Goal: Communication & Community: Answer question/provide support

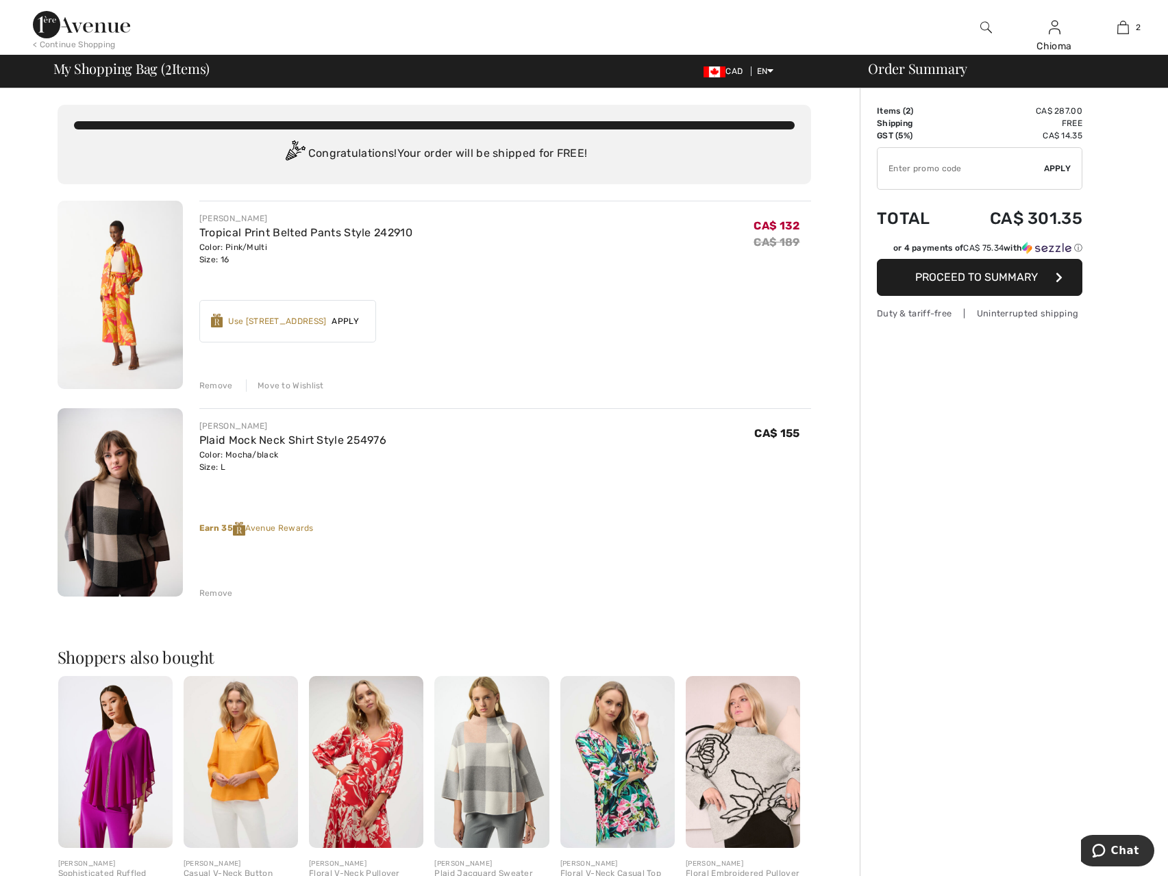
click at [277, 385] on div "Move to Wishlist" at bounding box center [285, 386] width 78 height 12
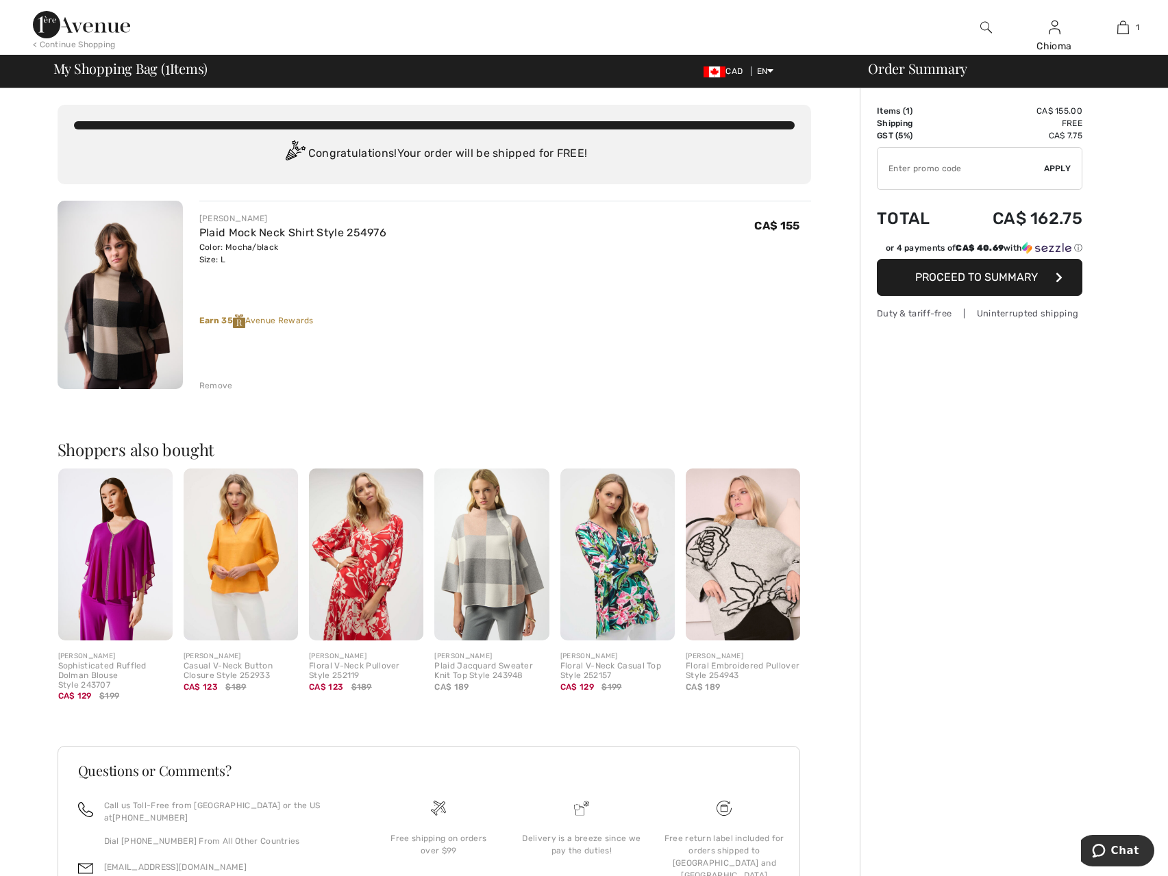
click at [990, 280] on span "Proceed to Summary" at bounding box center [976, 277] width 123 height 13
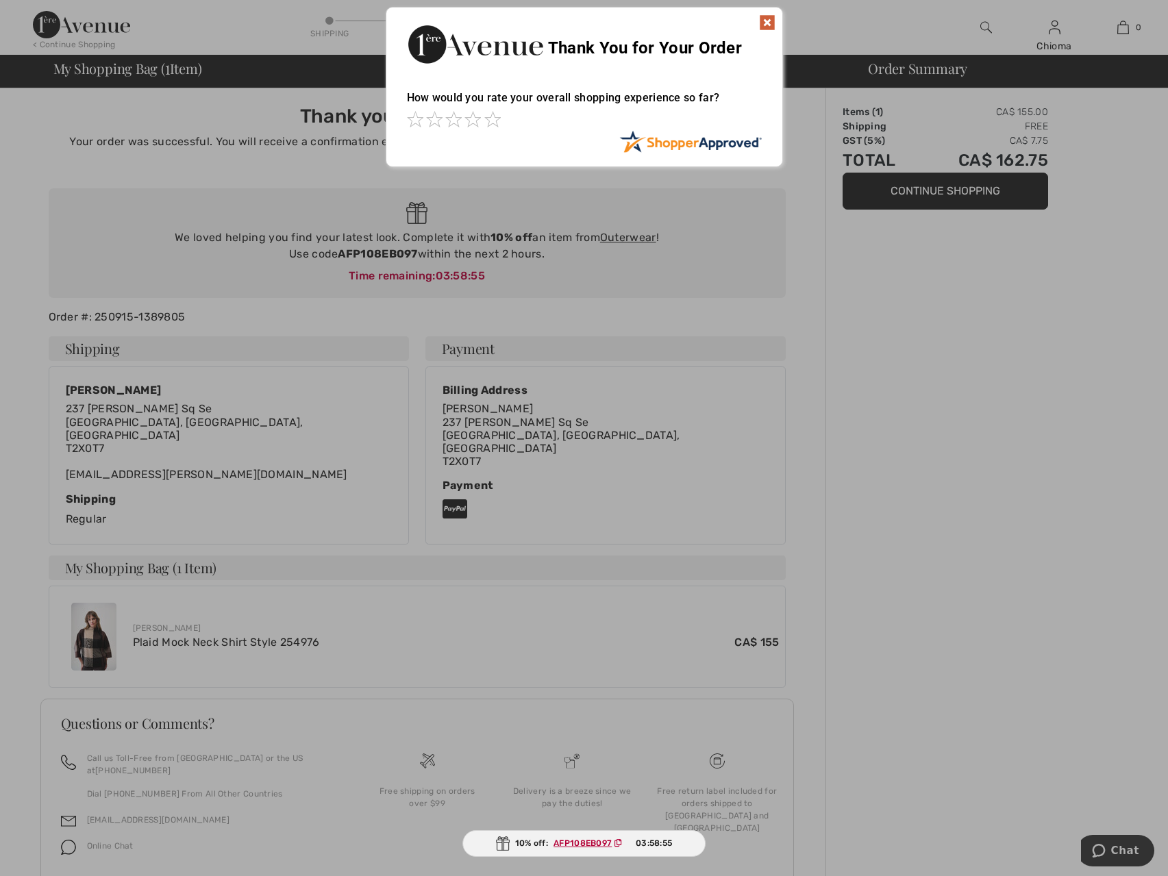
click at [768, 23] on img at bounding box center [767, 22] width 16 height 16
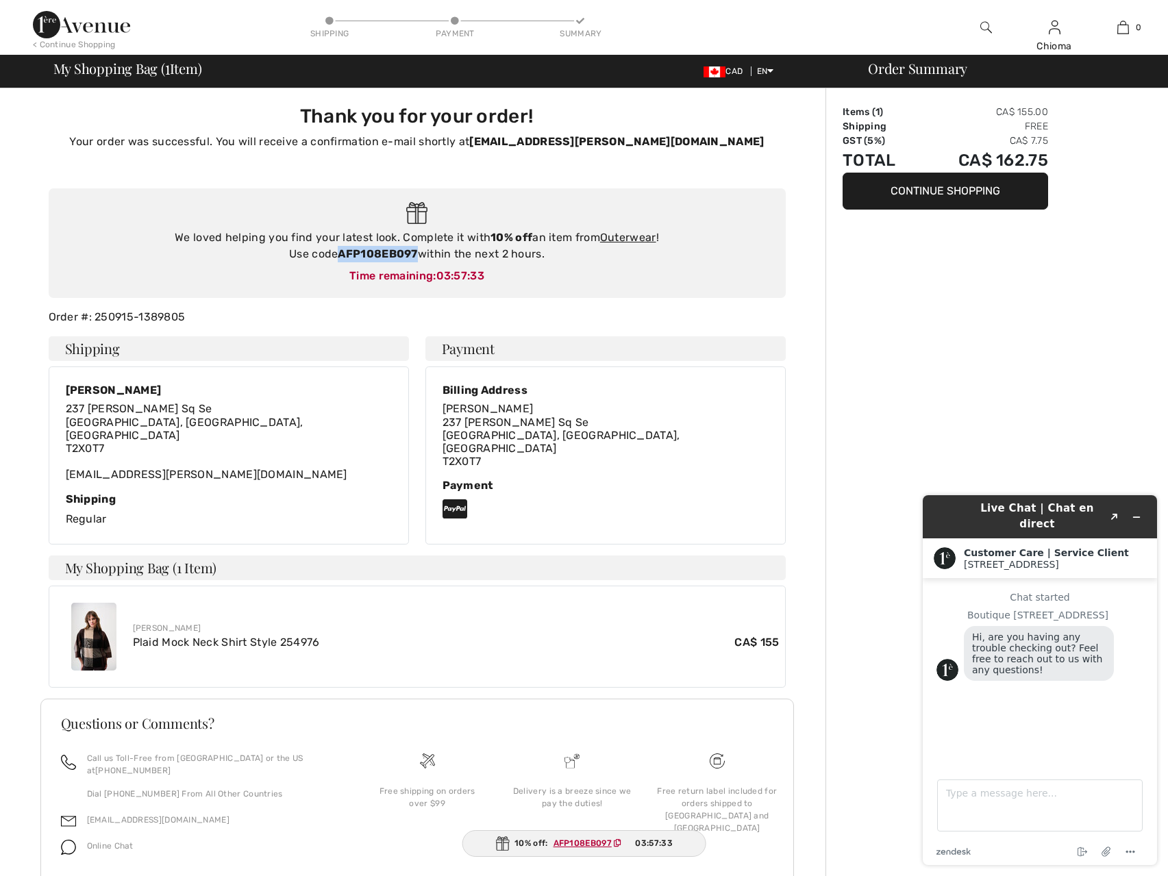
drag, startPoint x: 341, startPoint y: 257, endPoint x: 416, endPoint y: 260, distance: 75.4
click at [416, 260] on strong "AFP108EB097" at bounding box center [377, 253] width 79 height 13
copy strong "AFP108EB097"
click at [983, 811] on textarea "Type a message here..." at bounding box center [1040, 806] width 206 height 52
type textarea "Hi"
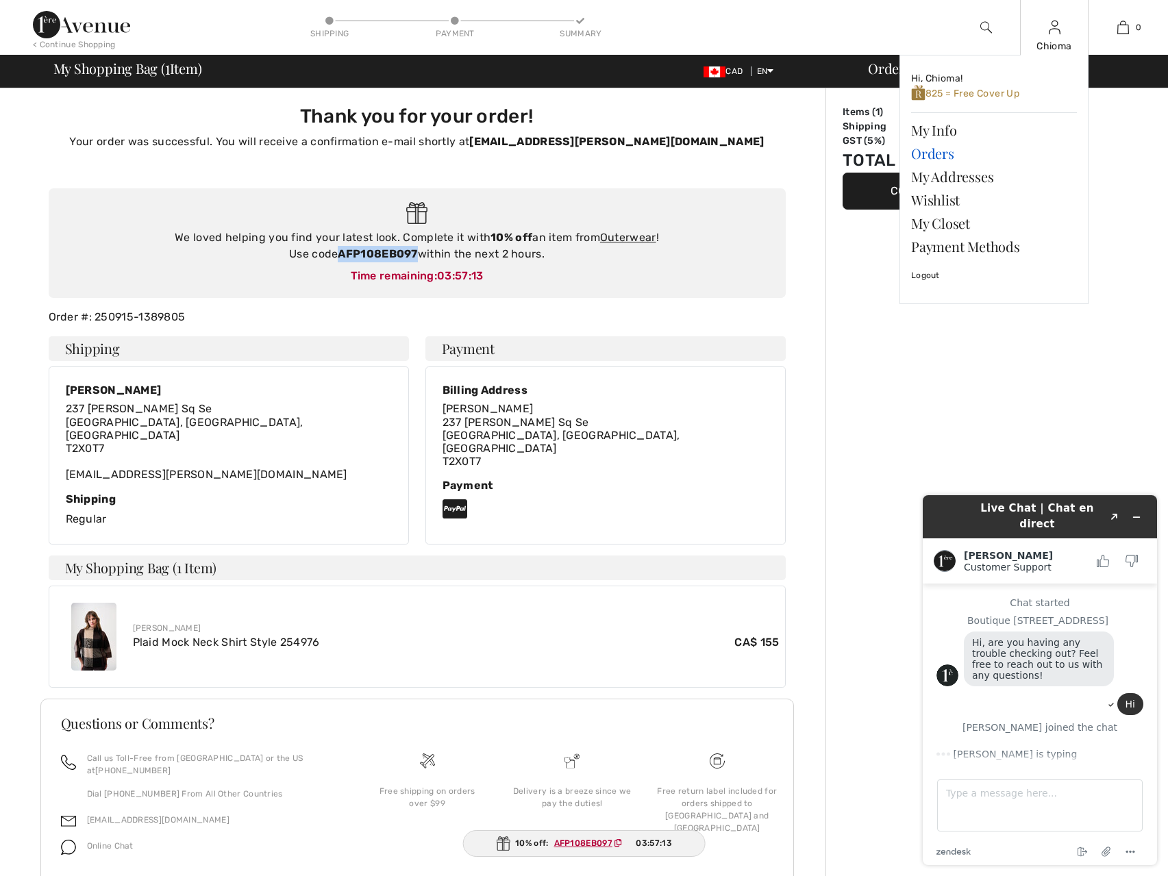
click at [938, 156] on link "Orders" at bounding box center [994, 153] width 166 height 23
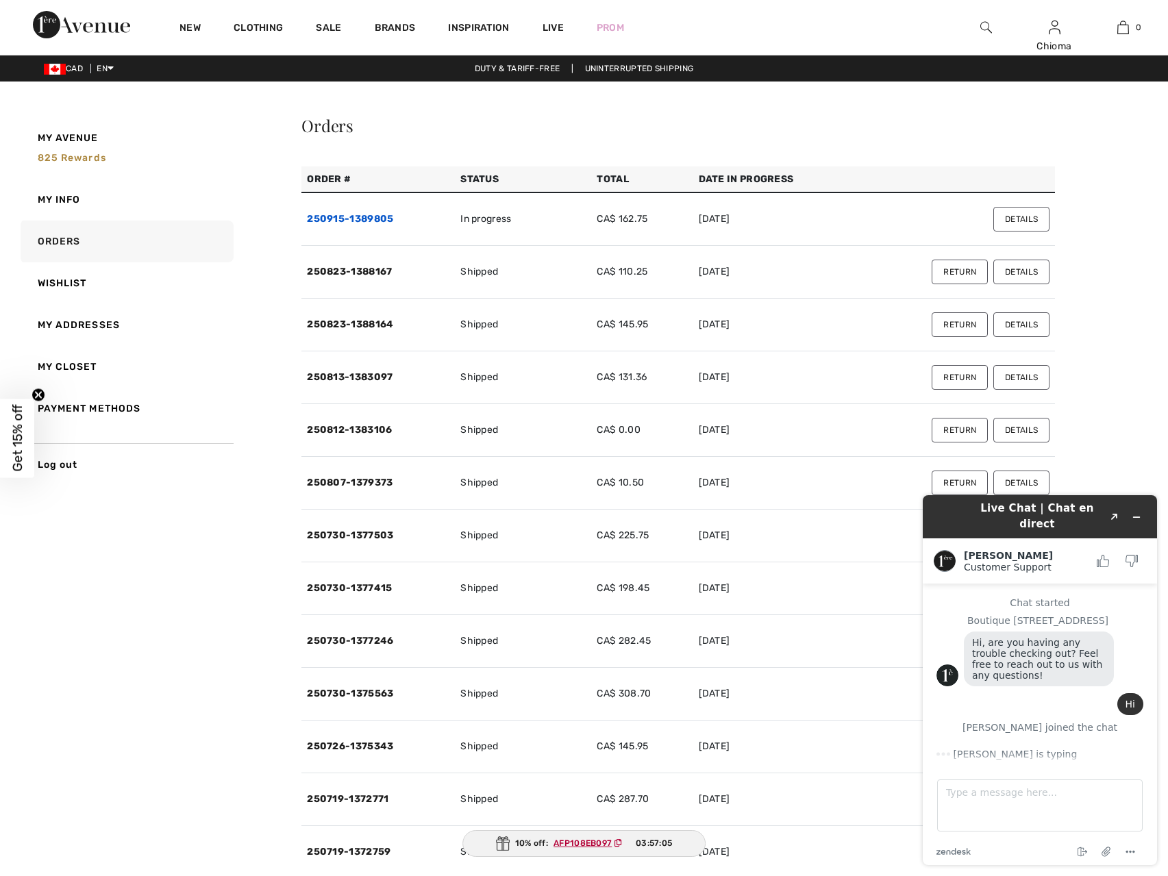
click at [328, 221] on link "250915-1389805" at bounding box center [350, 219] width 86 height 12
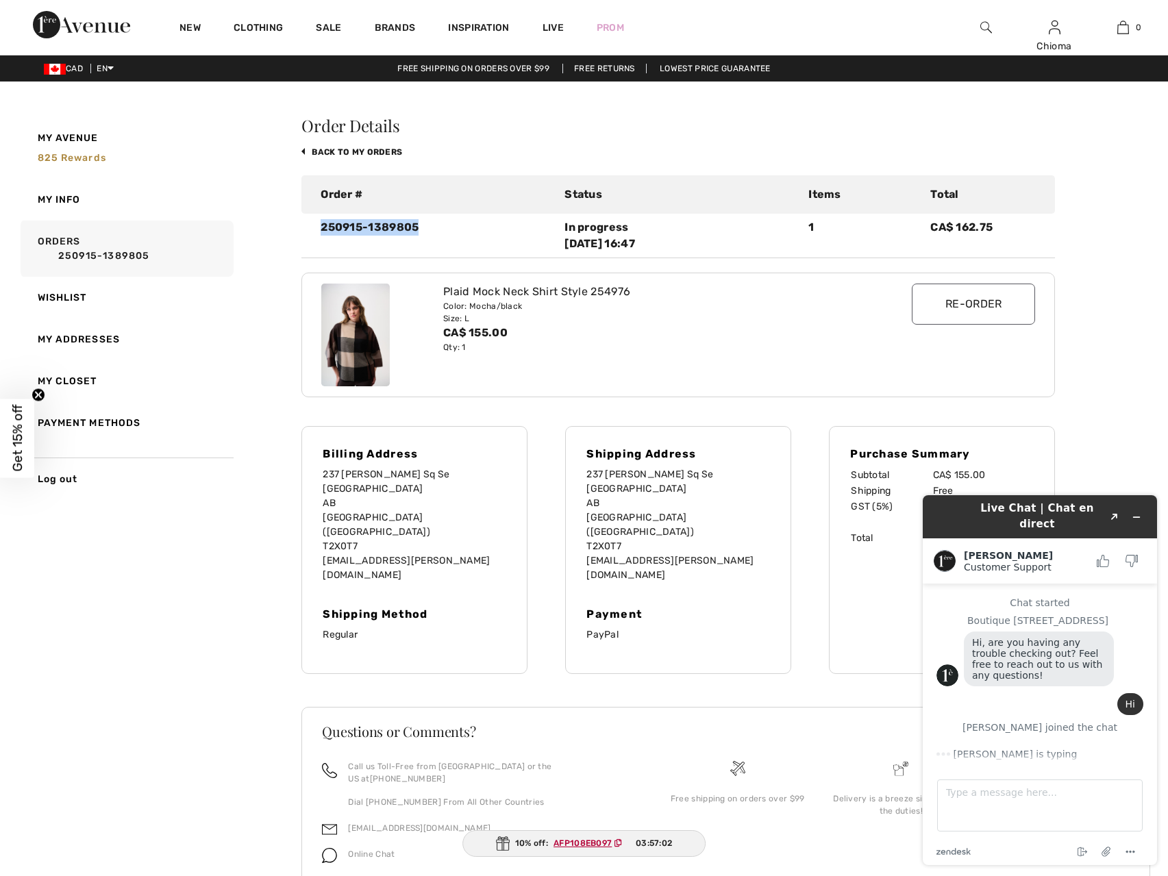
drag, startPoint x: 321, startPoint y: 225, endPoint x: 419, endPoint y: 225, distance: 98.0
click at [419, 225] on div "250915-1389805" at bounding box center [434, 235] width 244 height 33
copy div "250915-1389805"
click at [971, 793] on textarea "Type a message here..." at bounding box center [1040, 806] width 206 height 52
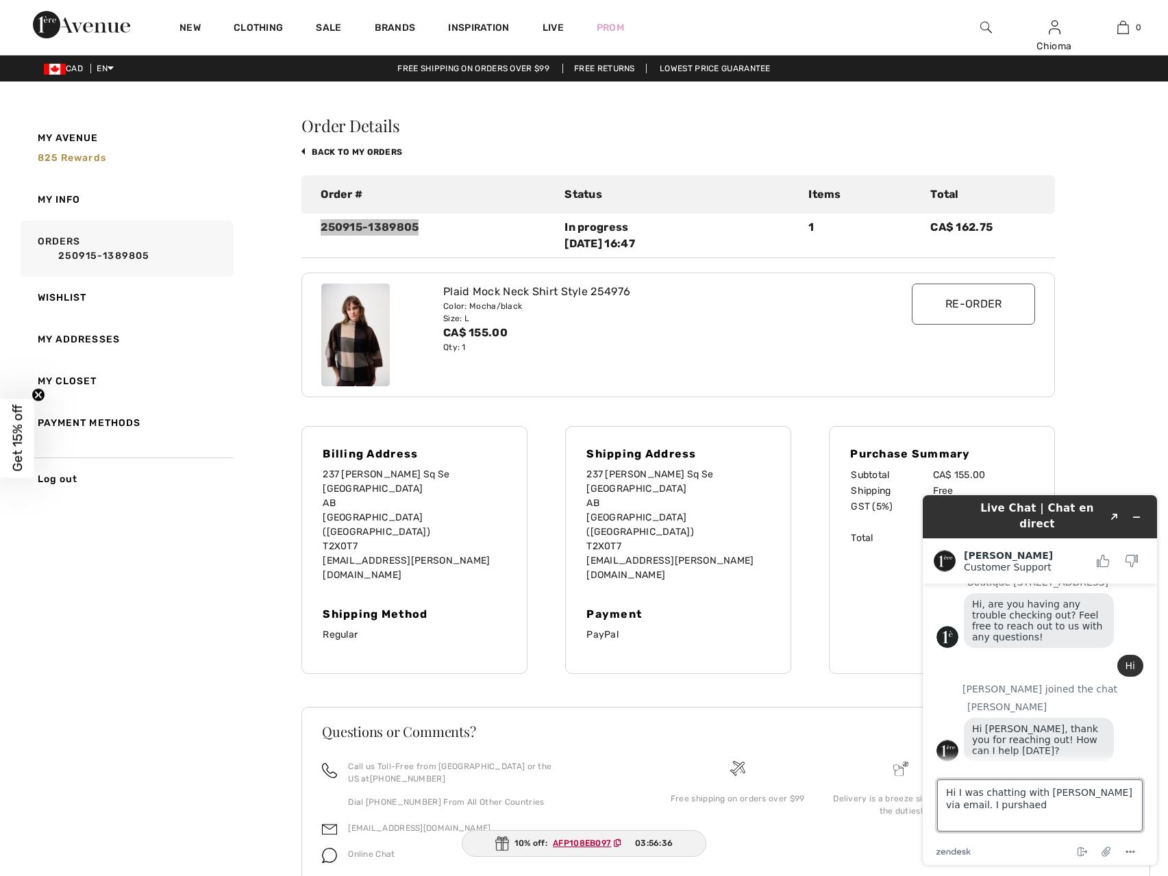
click at [955, 791] on textarea "Hi I was chatting with Lindsey via email. I purshaed" at bounding box center [1040, 806] width 206 height 52
type textarea "Hi Christina, I was chatting with Lindsey via email. I purchased the Large and …"
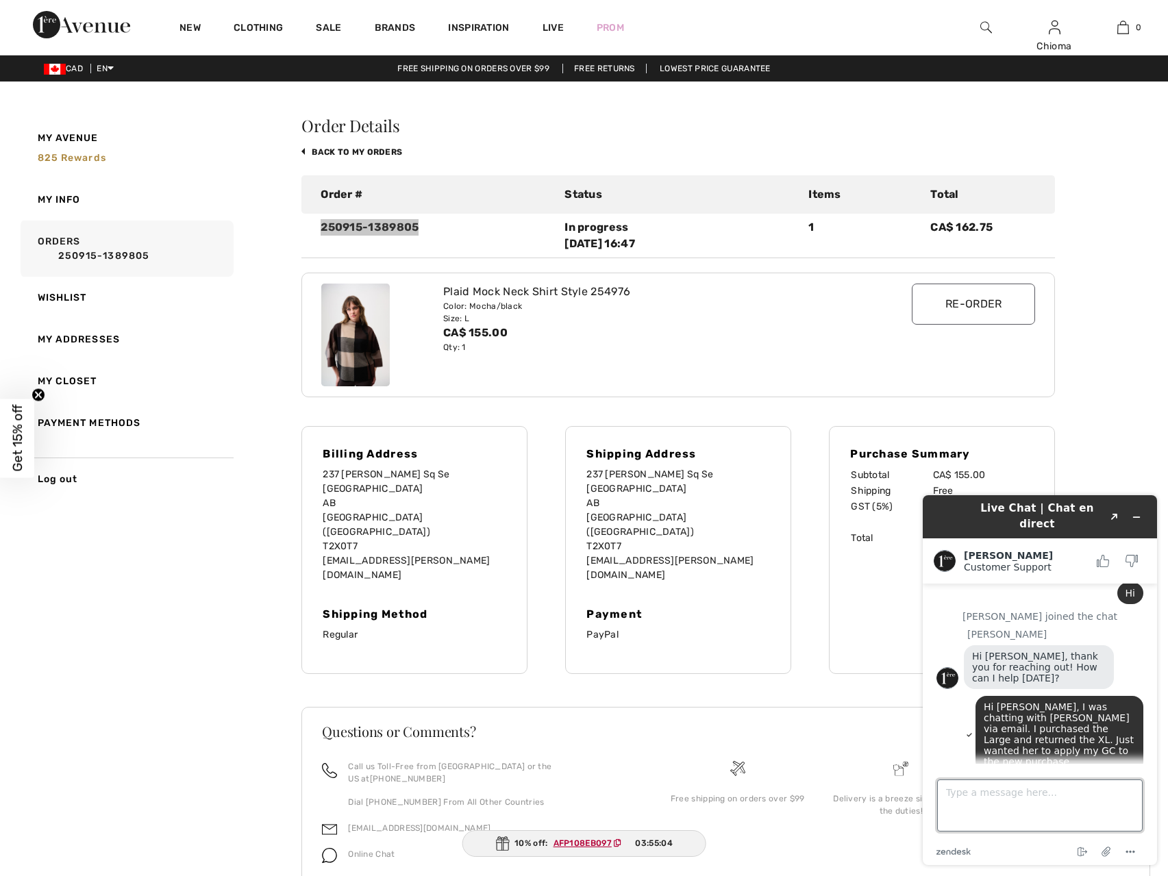
scroll to position [114, 0]
click at [971, 798] on textarea "Type a message here..." at bounding box center [1040, 806] width 206 height 52
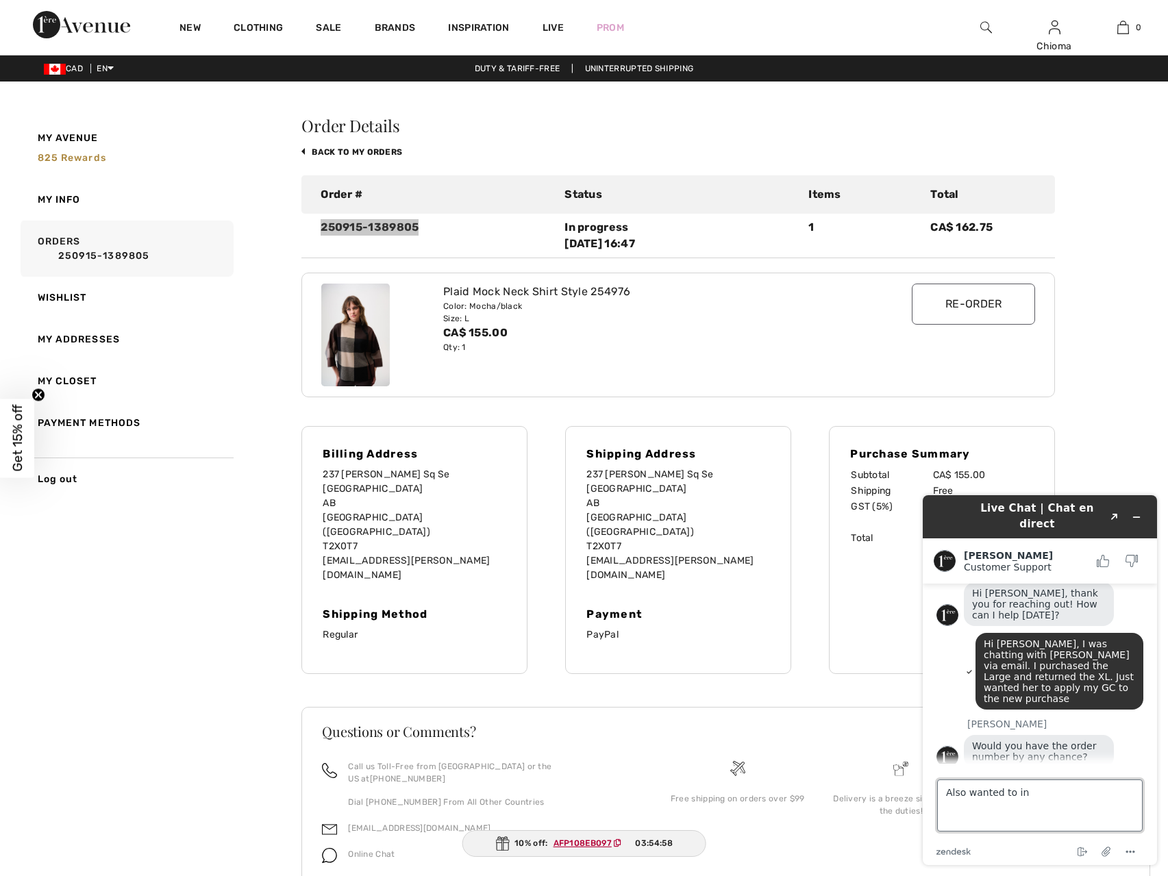
scroll to position [171, 0]
drag, startPoint x: 1074, startPoint y: 784, endPoint x: 878, endPoint y: 794, distance: 196.2
click at [912, 794] on html "Live Chat | Chat en direct Created with Sketch. Christina Customer Support Cust…" at bounding box center [1040, 680] width 256 height 392
type textarea "Yes"
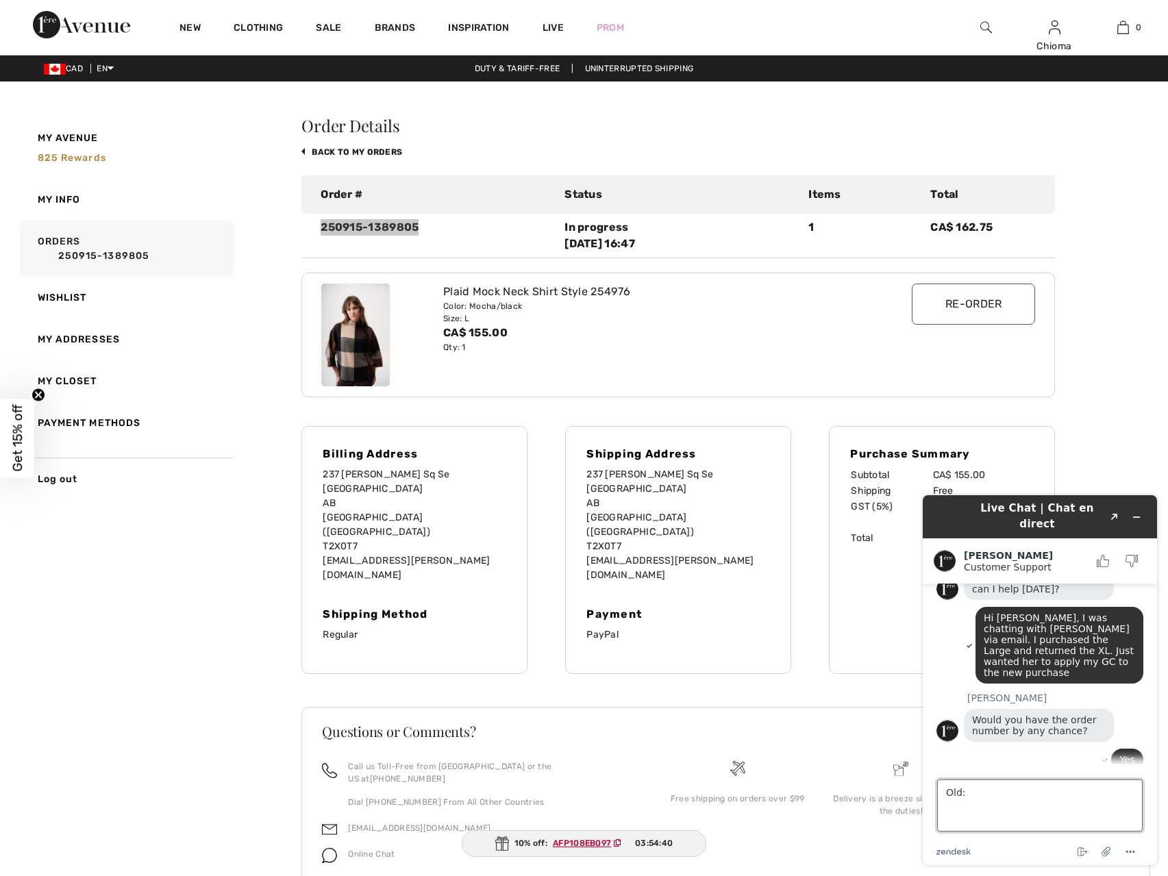
paste textarea "250823-1388167 250915-1389805"
type textarea "Old: 250823-1388167 New: 250915-1389805"
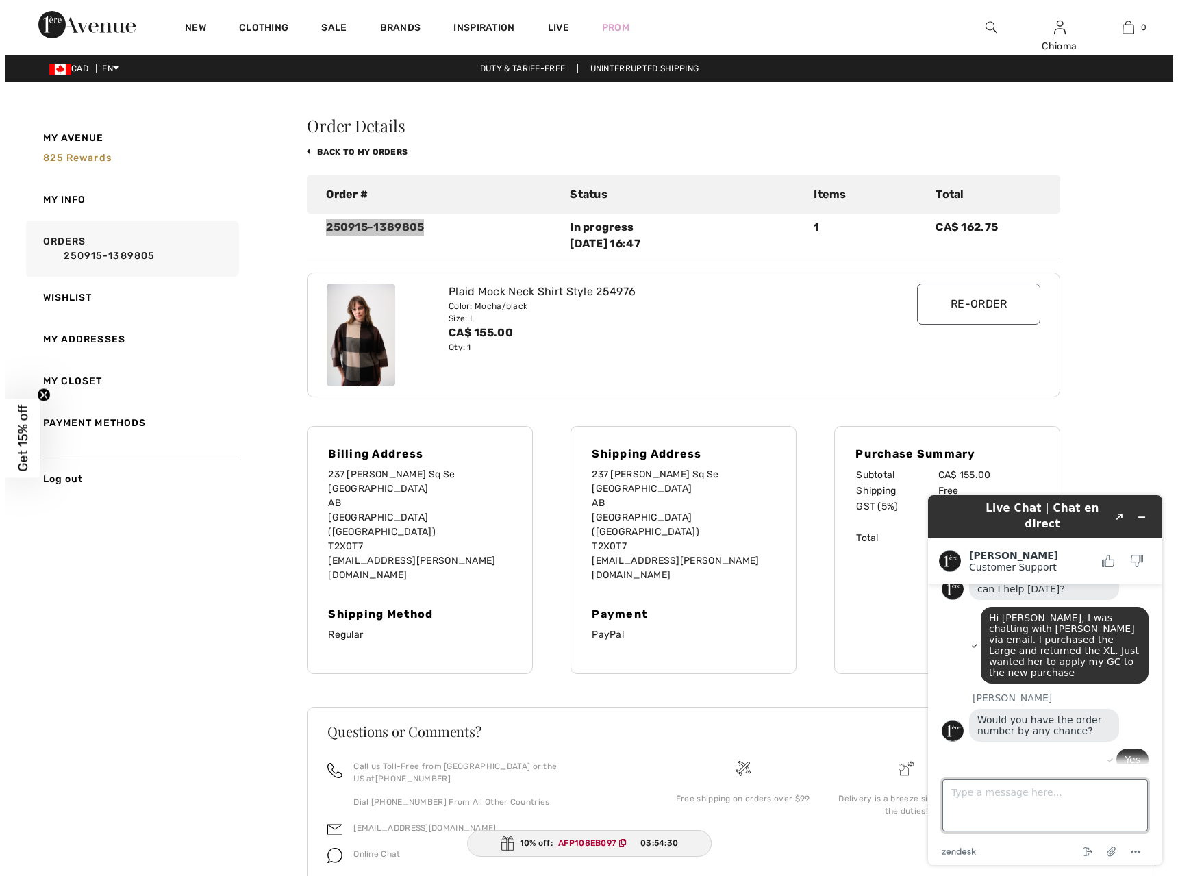
scroll to position [236, 0]
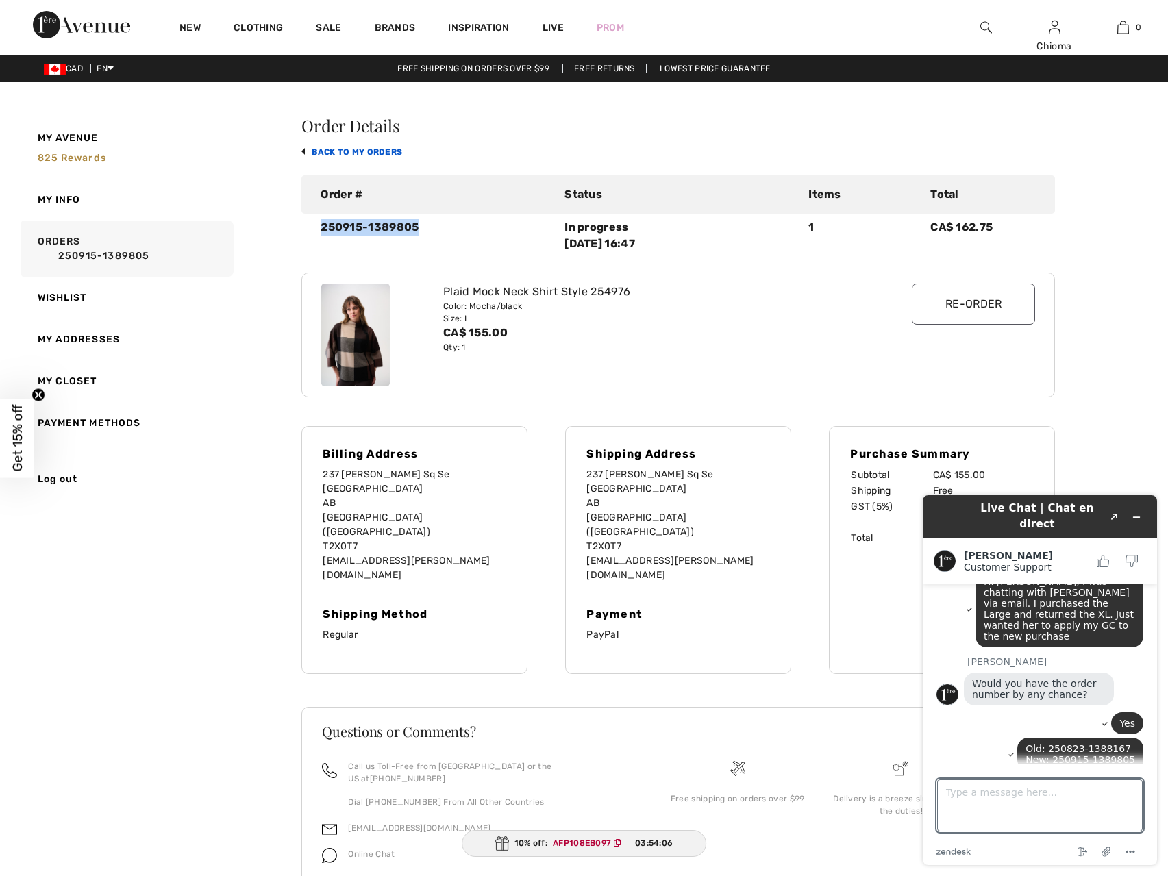
click at [322, 152] on link "back to My Orders" at bounding box center [351, 152] width 101 height 10
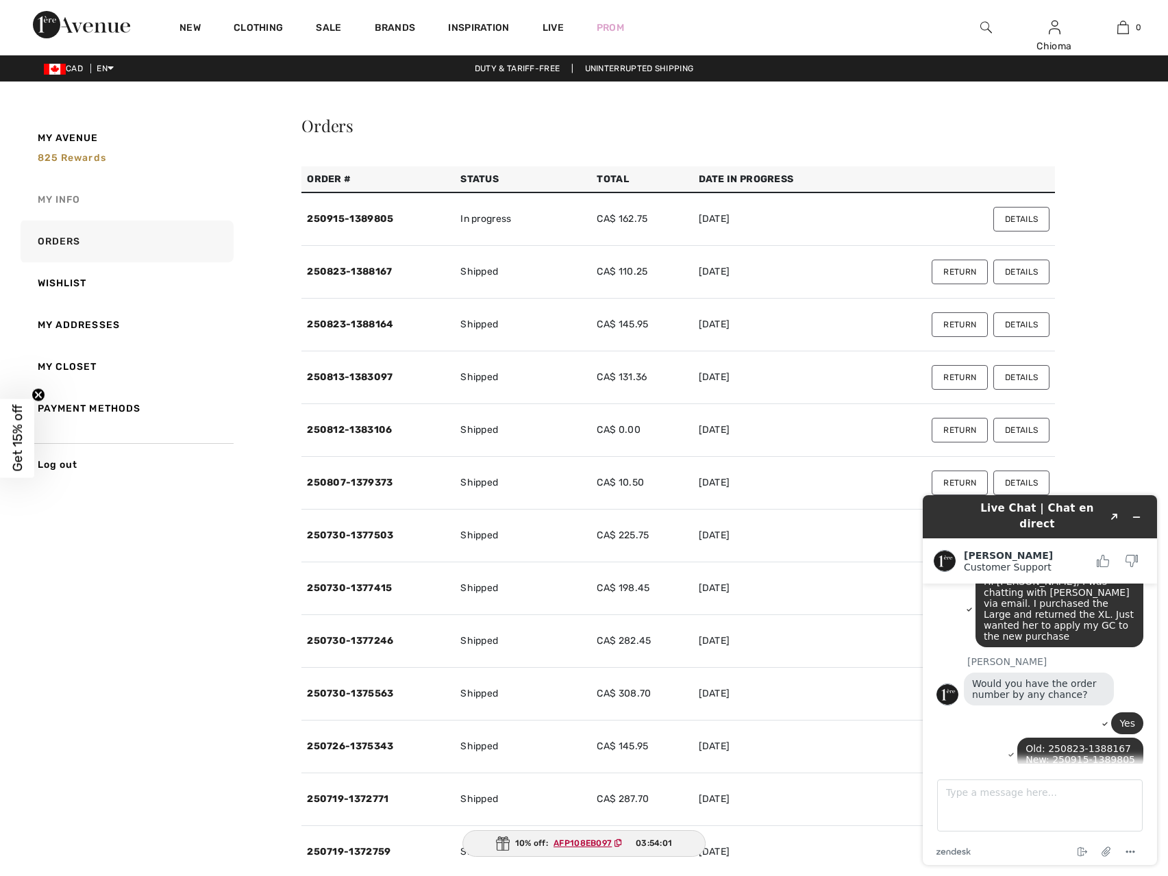
click at [62, 199] on link "My Info" at bounding box center [126, 200] width 216 height 42
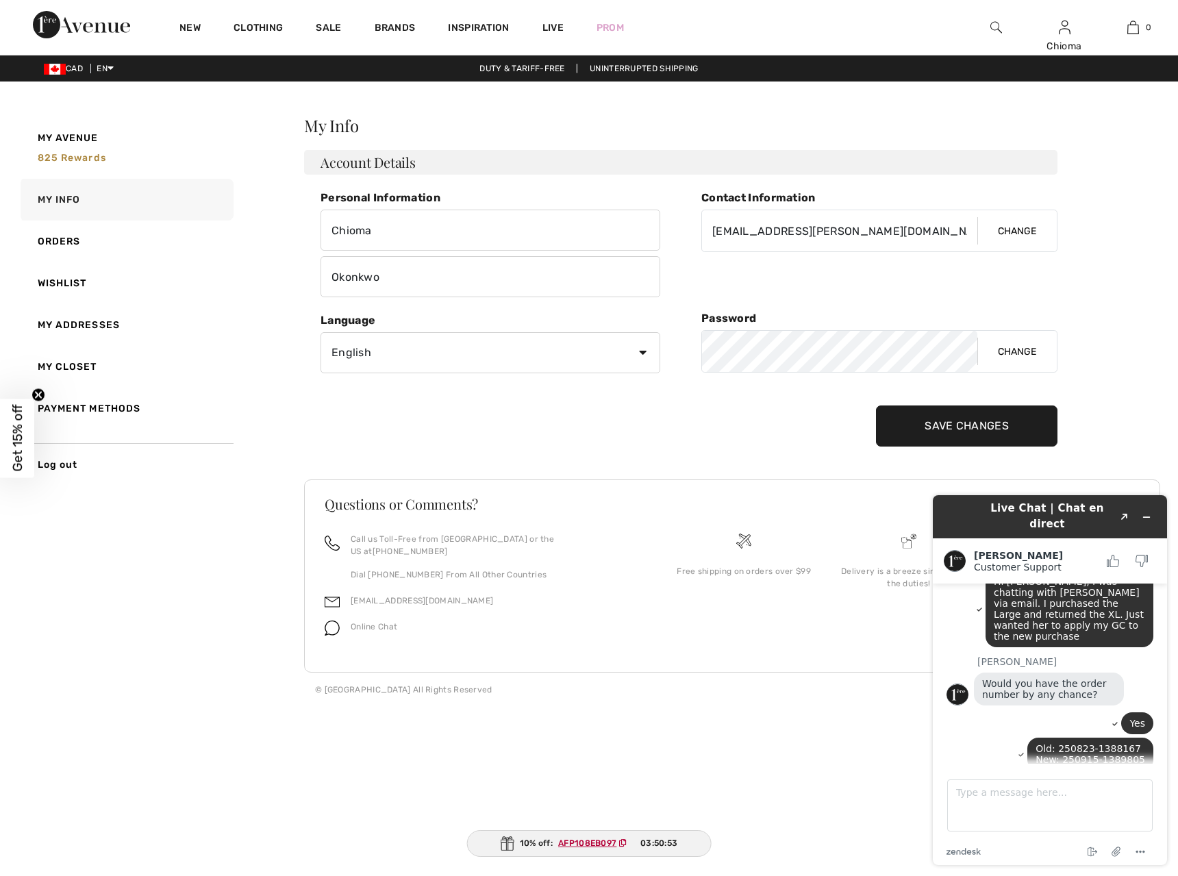
scroll to position [362, 0]
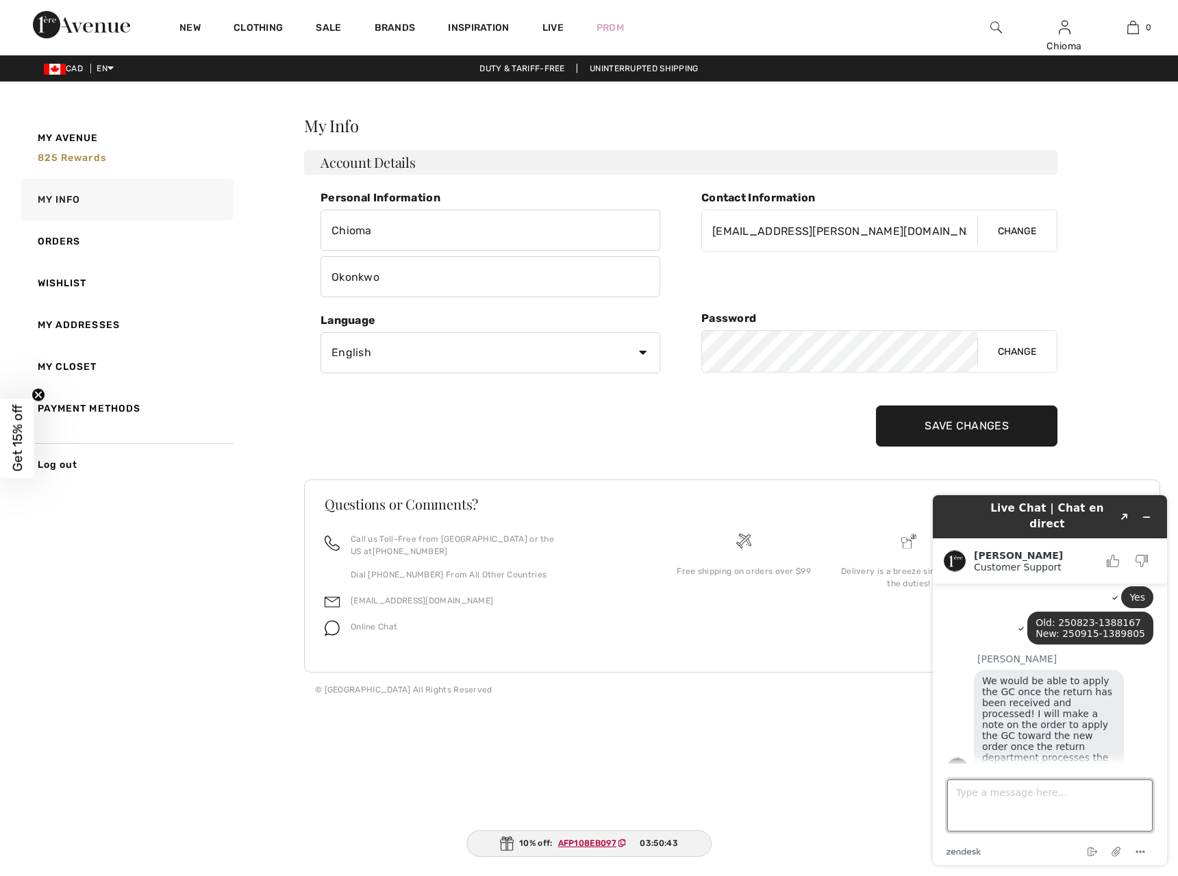
click at [1002, 801] on textarea "Type a message here..." at bounding box center [1051, 806] width 206 height 52
type textarea "Really that is new"
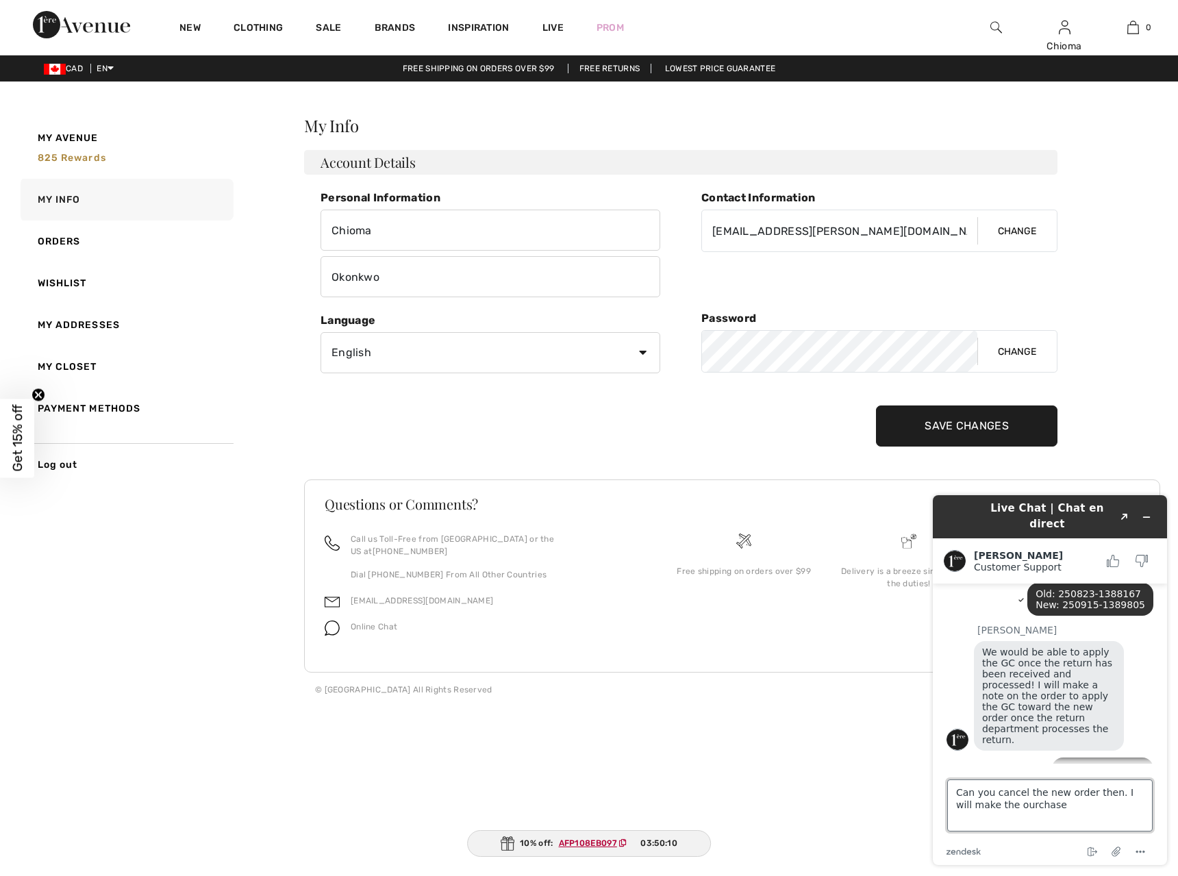
click at [1003, 805] on textarea "Can you cancel the new order then. I will make the ourchase" at bounding box center [1051, 806] width 206 height 52
click at [1052, 807] on textarea "Can you cancel the new order then. I will make the purchase" at bounding box center [1051, 806] width 206 height 52
type textarea "Can you cancel the new order then. I will make the purchase after the return is…"
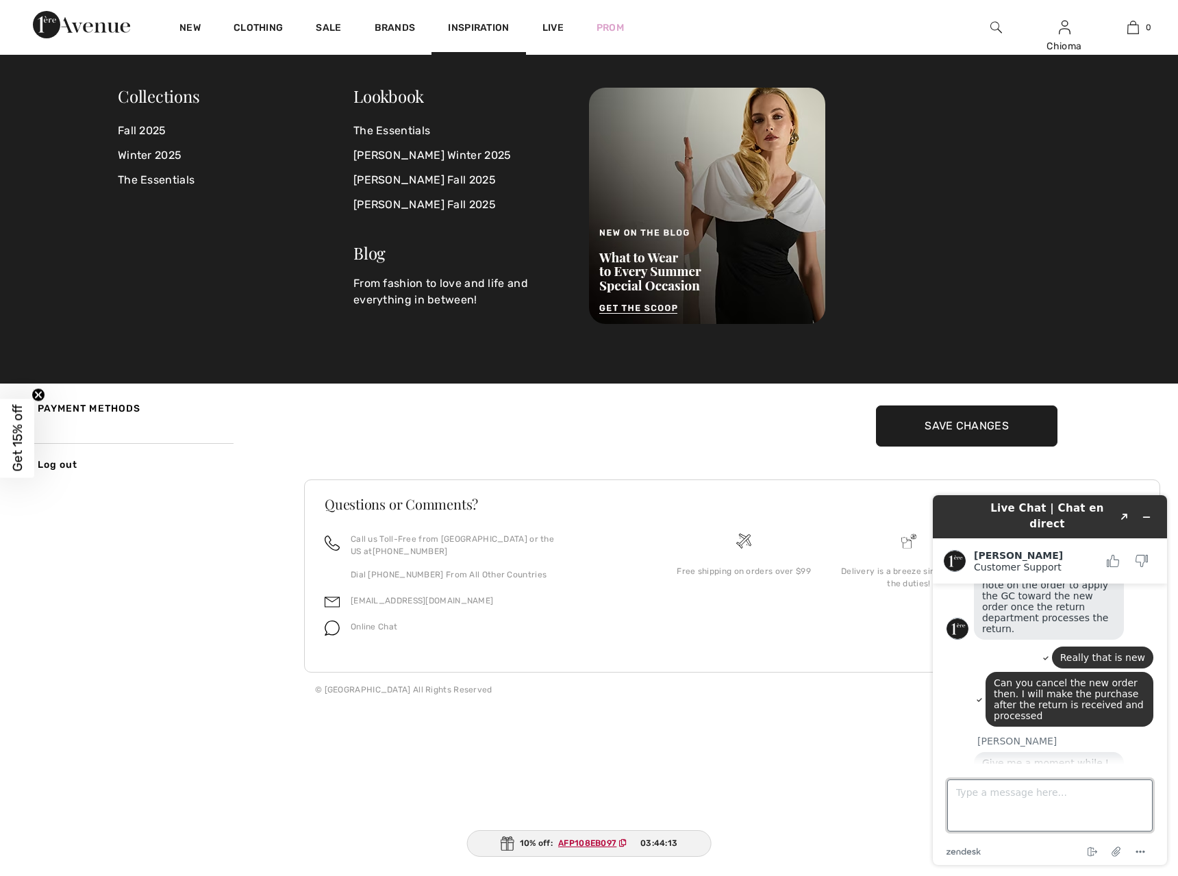
scroll to position [579, 0]
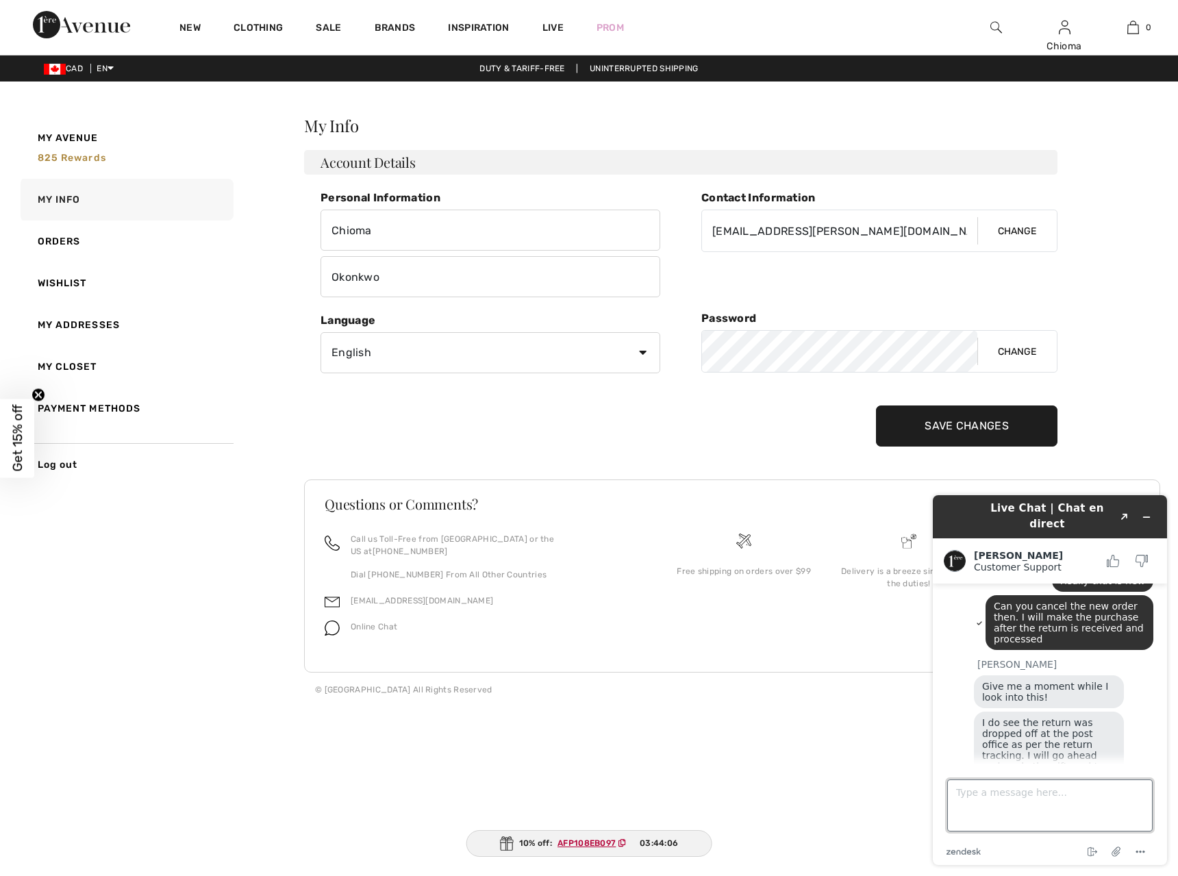
click at [1045, 795] on textarea "Type a message here..." at bounding box center [1051, 806] width 206 height 52
type textarea "Y"
type textarea "Yes I works. Thanks"
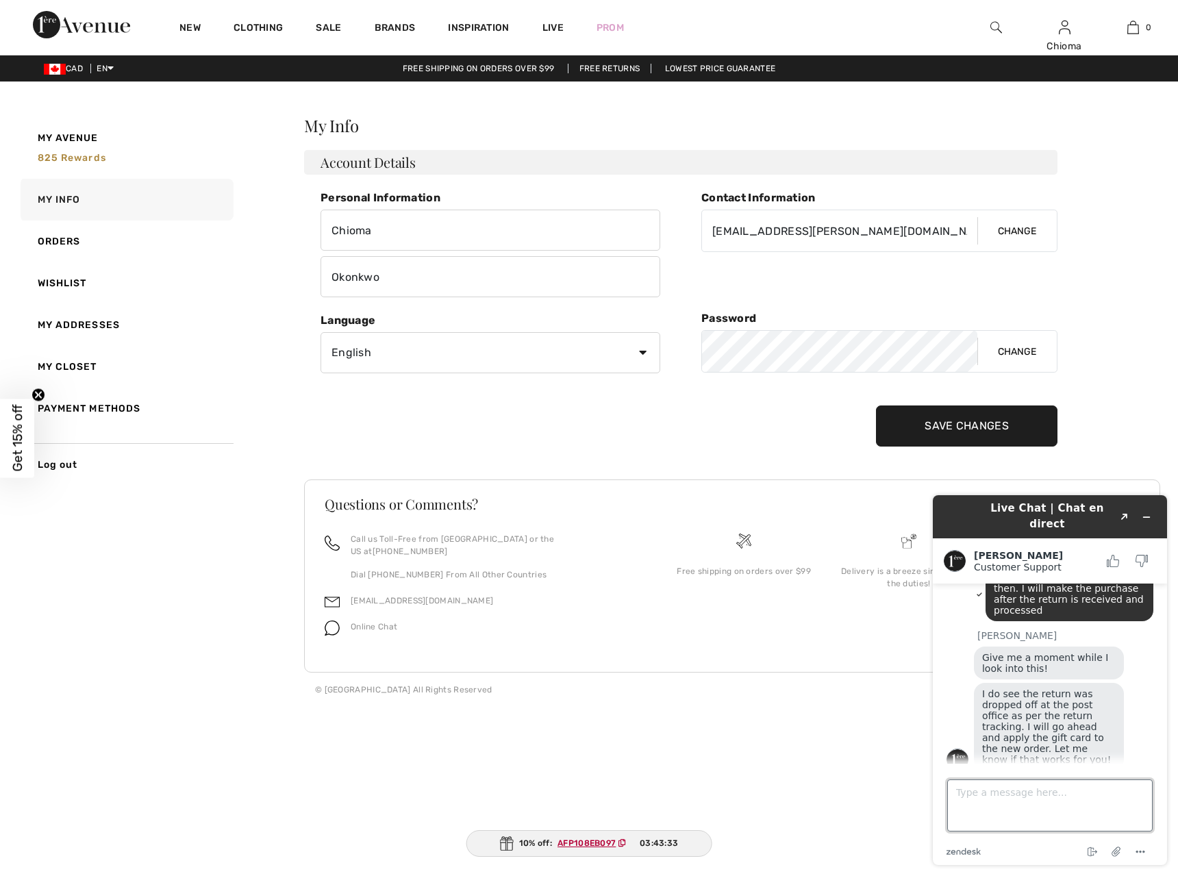
click at [1052, 806] on textarea "Type a message here..." at bounding box center [1051, 806] width 206 height 52
paste textarea "250612-1356160"
type textarea "I am still waiting on the jacket from Order 250612-1356160"
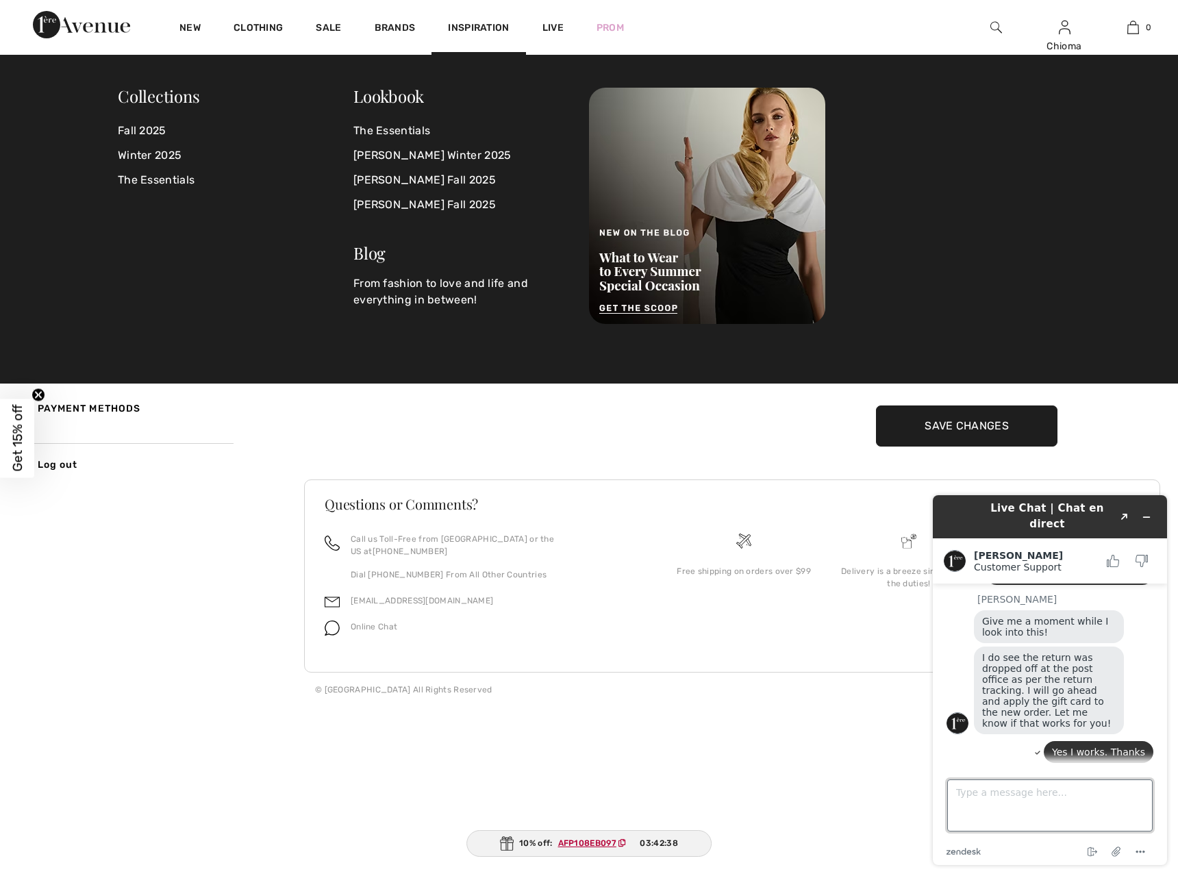
scroll to position [715, 0]
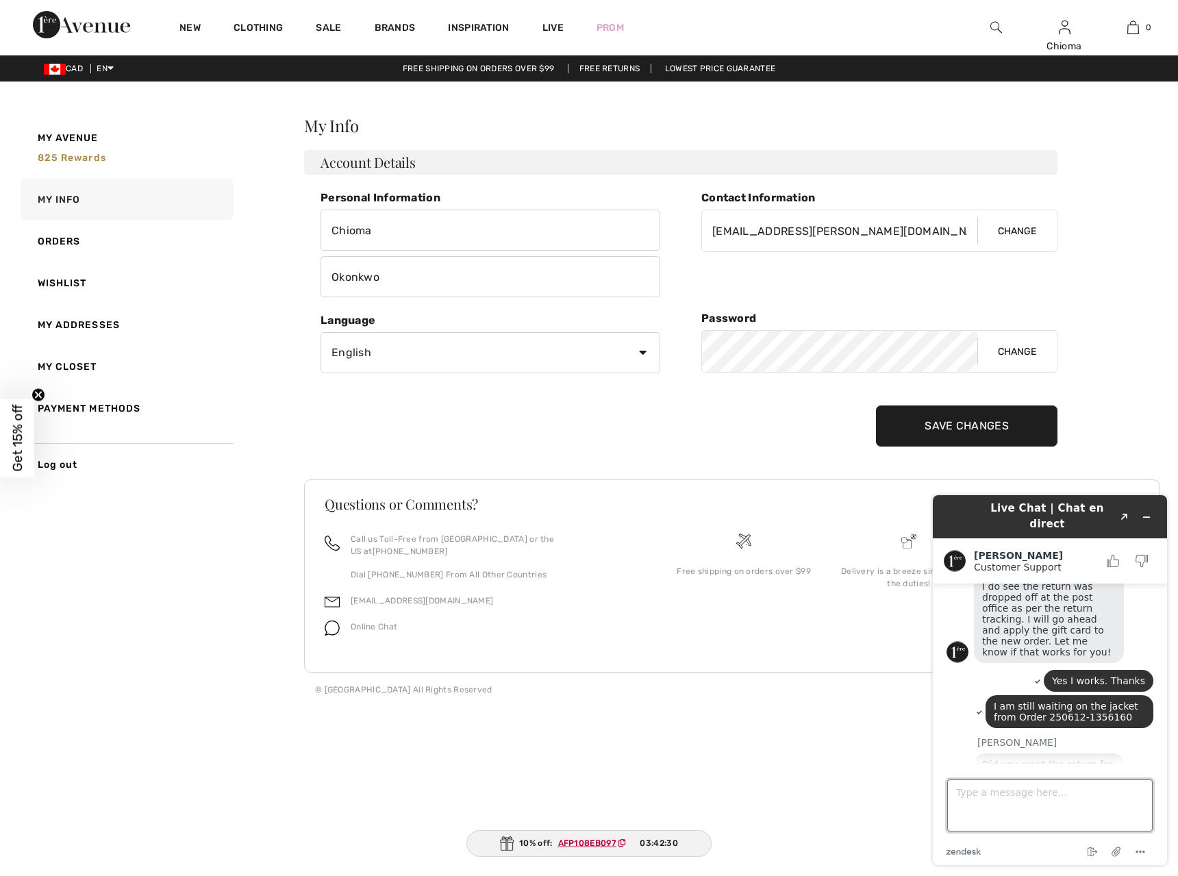
click at [1068, 805] on textarea "Type a message here..." at bounding box center [1051, 806] width 206 height 52
type textarea "yes"
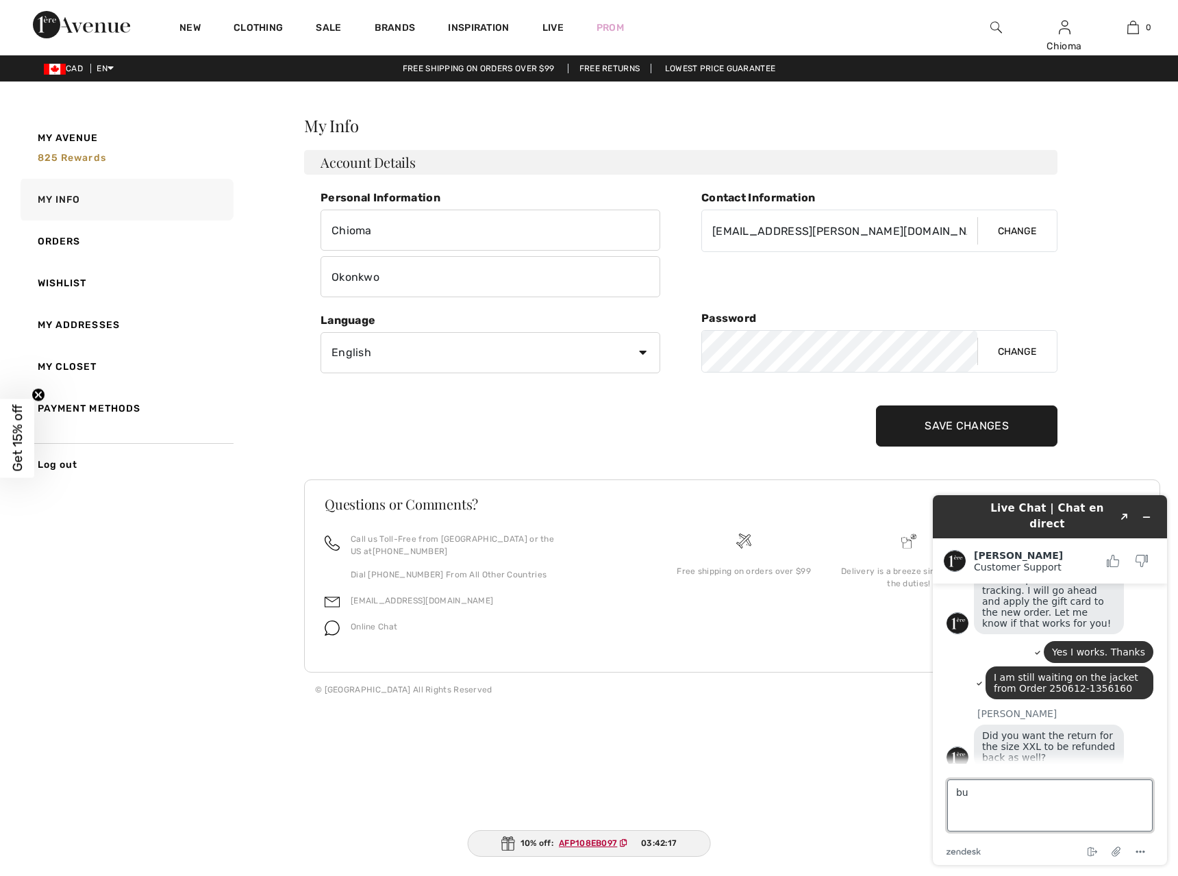
type textarea "b"
type textarea "please"
